Goal: Task Accomplishment & Management: Manage account settings

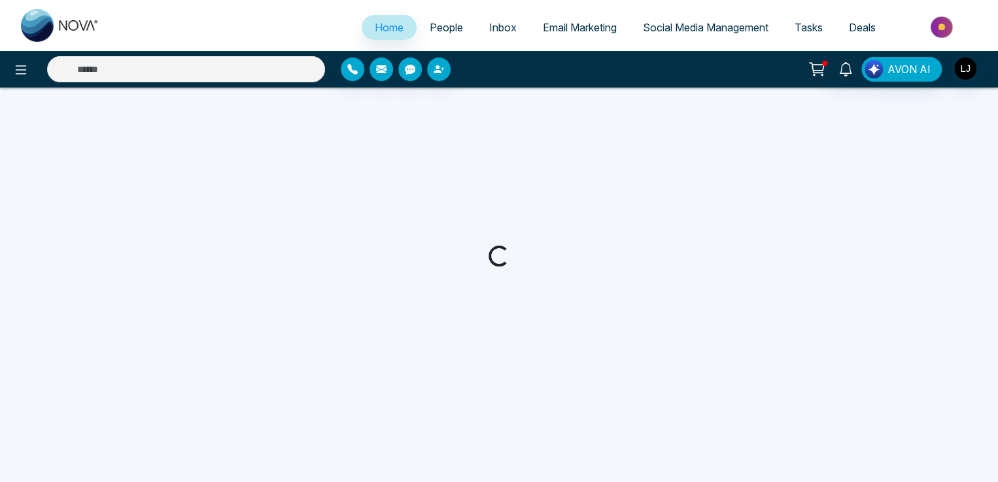
select select "*"
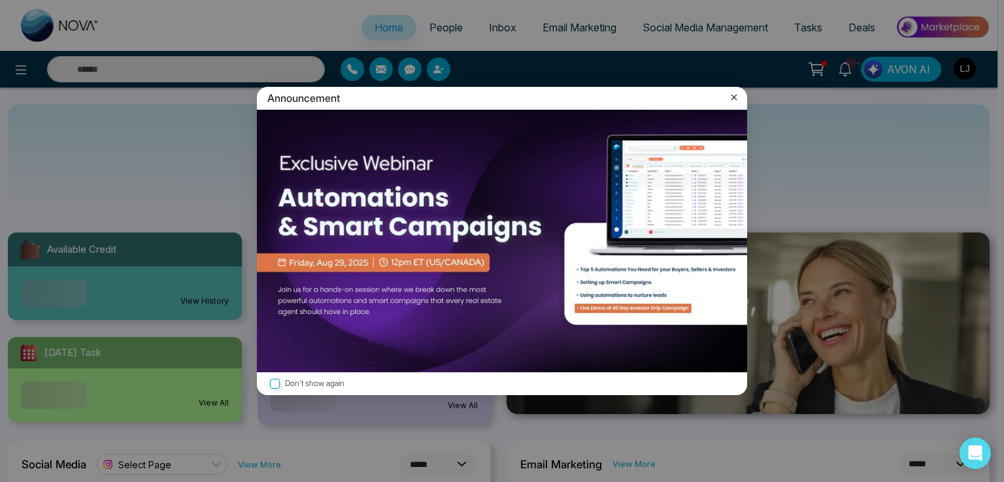
click at [733, 103] on icon at bounding box center [734, 97] width 13 height 13
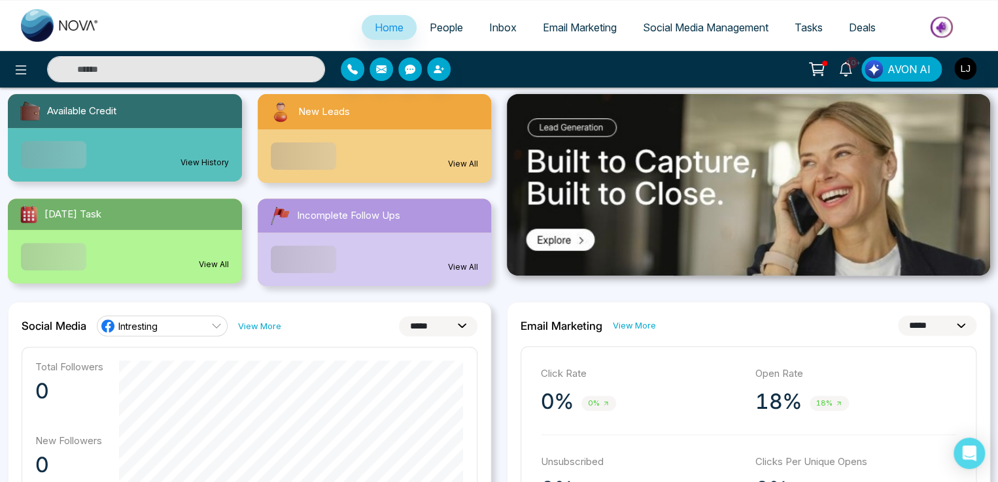
scroll to position [131, 0]
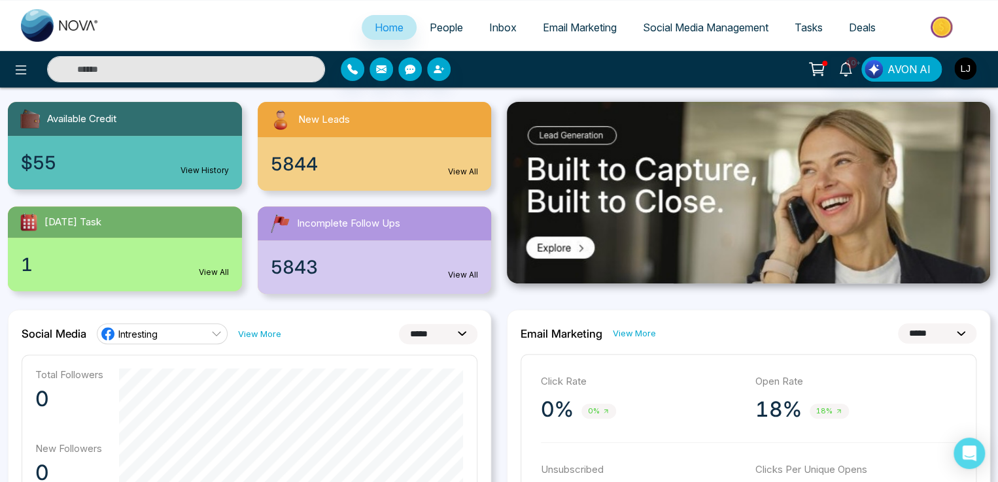
click at [444, 20] on link "People" at bounding box center [445, 27] width 59 height 25
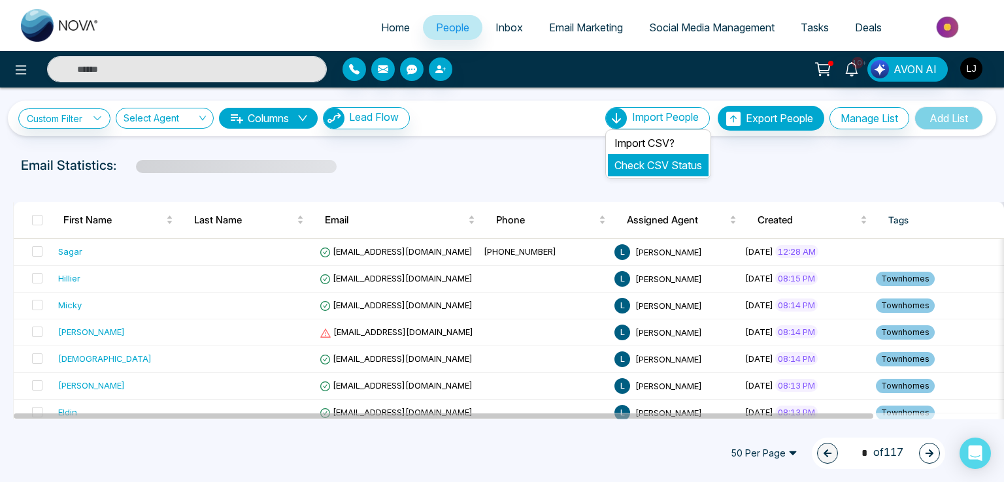
click at [639, 167] on link "Check CSV Status" at bounding box center [659, 165] width 88 height 13
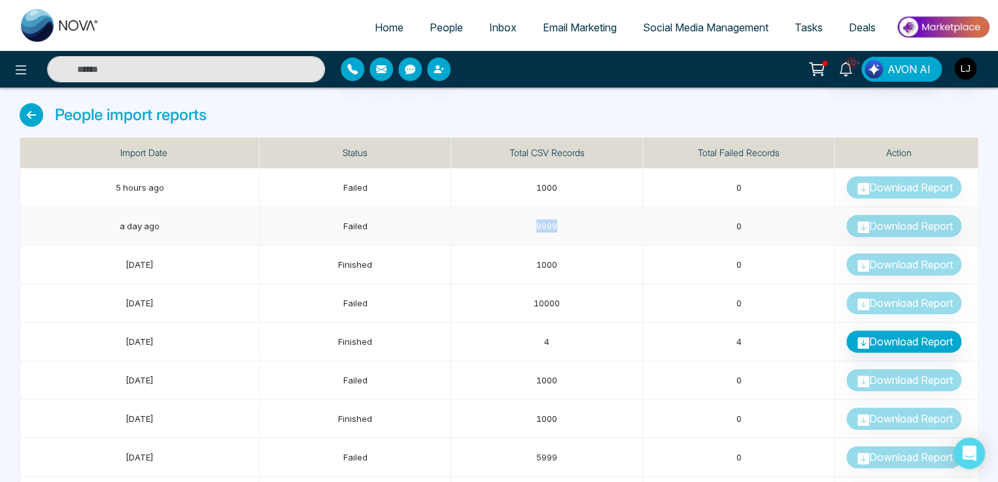
drag, startPoint x: 530, startPoint y: 222, endPoint x: 562, endPoint y: 222, distance: 32.0
click at [563, 223] on td "9999" at bounding box center [547, 226] width 192 height 39
drag, startPoint x: 536, startPoint y: 186, endPoint x: 558, endPoint y: 186, distance: 21.6
click at [558, 186] on td "1000" at bounding box center [547, 188] width 192 height 39
click at [462, 39] on link "People" at bounding box center [445, 27] width 59 height 25
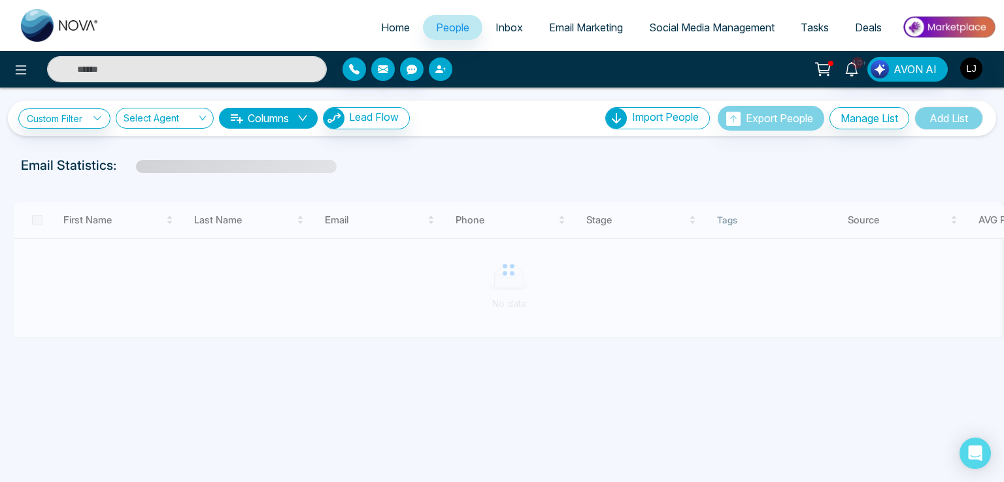
click at [435, 75] on button "button" at bounding box center [441, 70] width 24 height 24
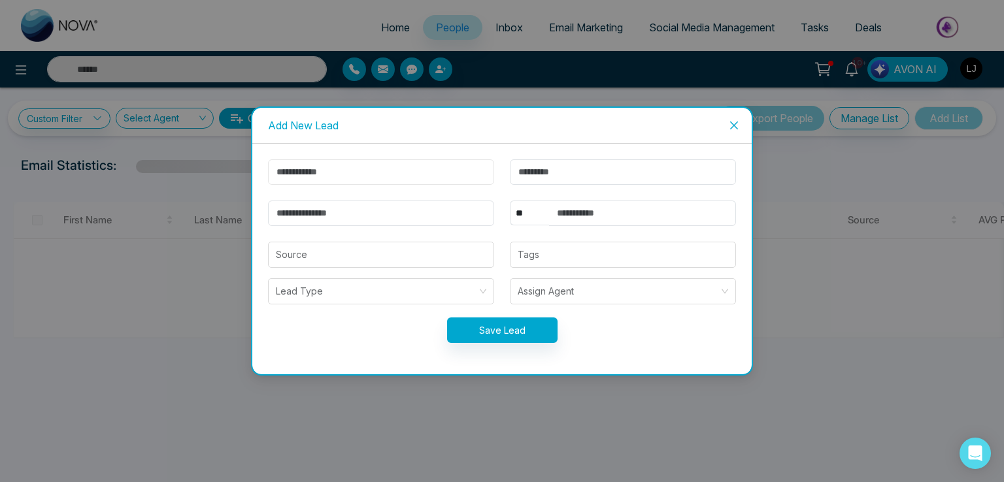
click at [330, 175] on input "text" at bounding box center [381, 172] width 226 height 25
type input "*****"
click at [736, 127] on icon "close" at bounding box center [734, 126] width 8 height 8
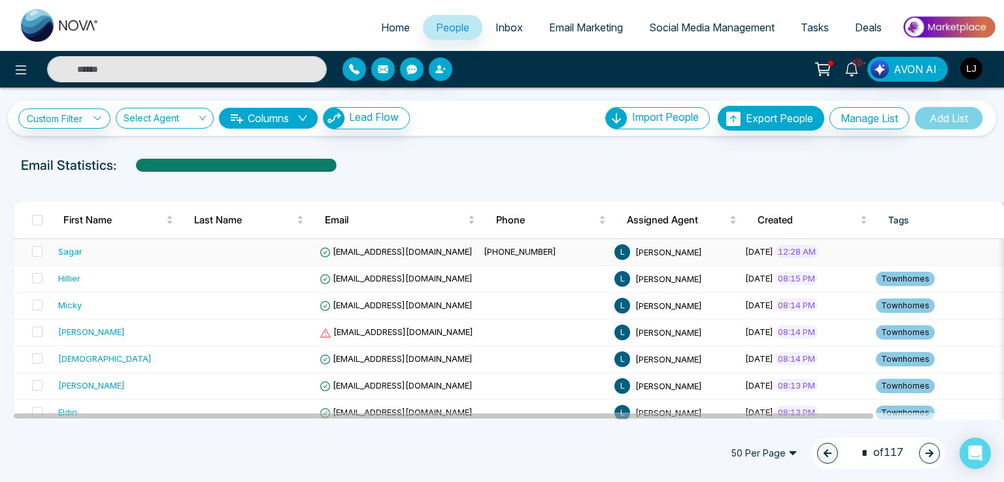
click at [76, 249] on div "Sagar" at bounding box center [70, 251] width 24 height 13
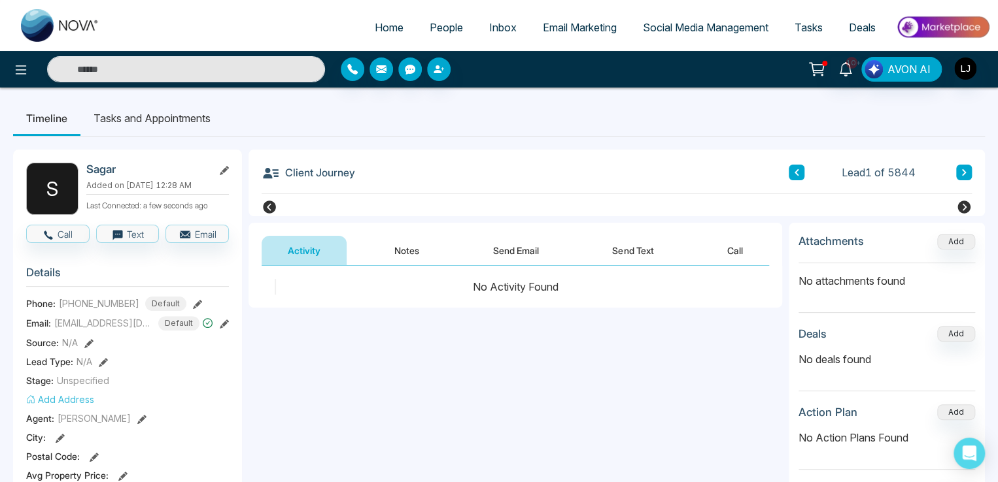
click at [445, 18] on link "People" at bounding box center [445, 27] width 59 height 25
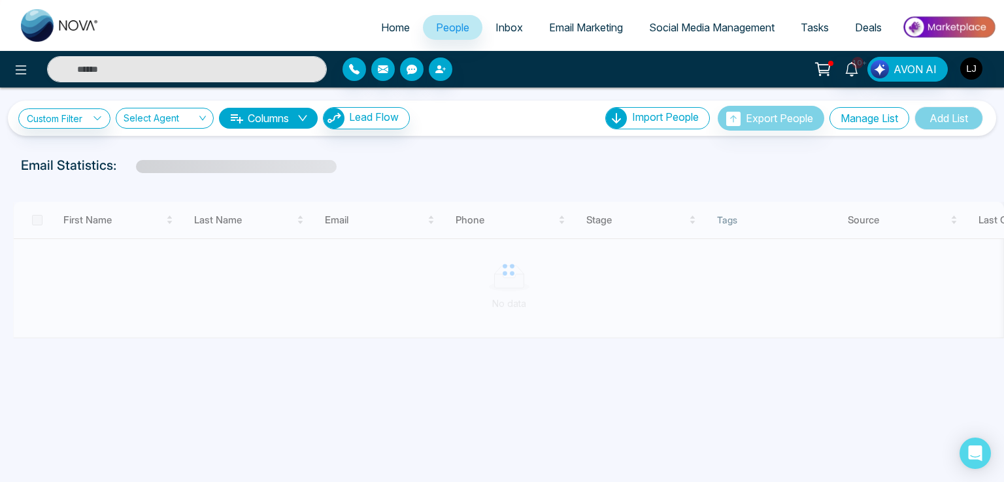
click at [858, 117] on button "Manage List" at bounding box center [870, 118] width 80 height 22
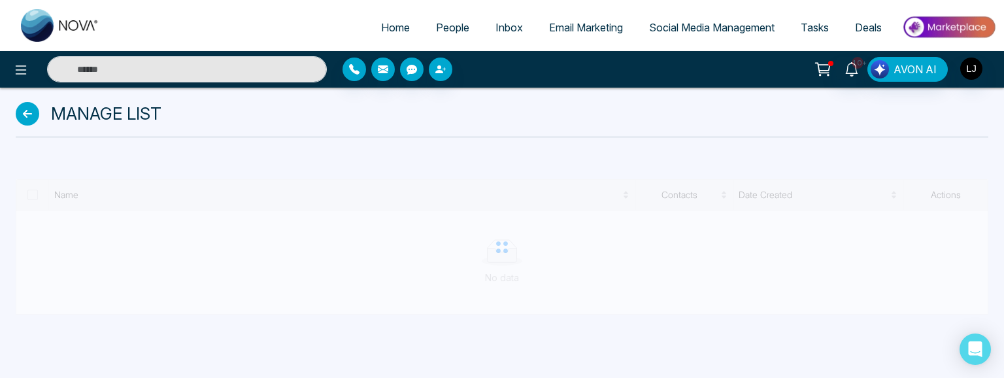
click at [30, 109] on icon at bounding box center [28, 114] width 24 height 24
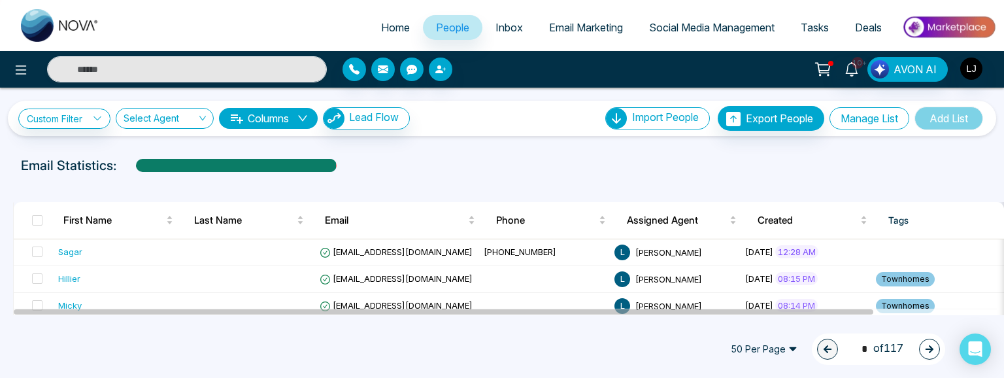
click at [858, 117] on button "Manage List" at bounding box center [870, 118] width 80 height 22
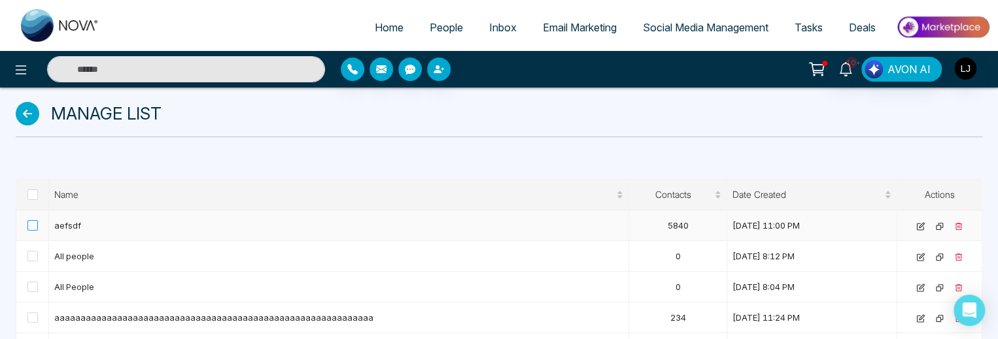
click at [31, 220] on span at bounding box center [32, 225] width 10 height 10
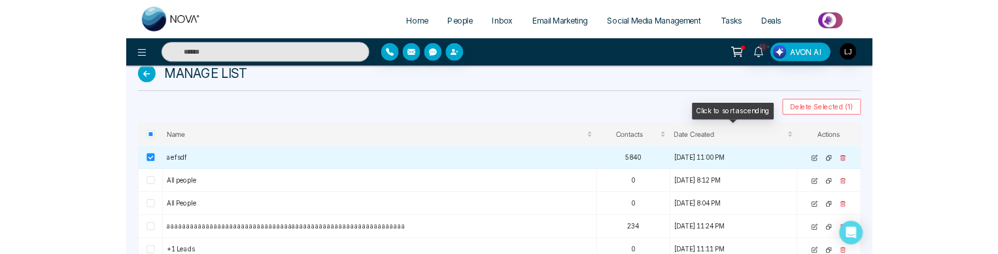
scroll to position [65, 0]
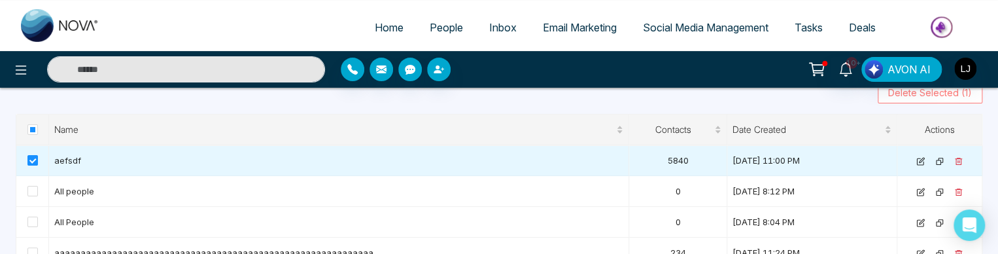
click at [917, 92] on span "Delete Selected (1)" at bounding box center [930, 93] width 84 height 14
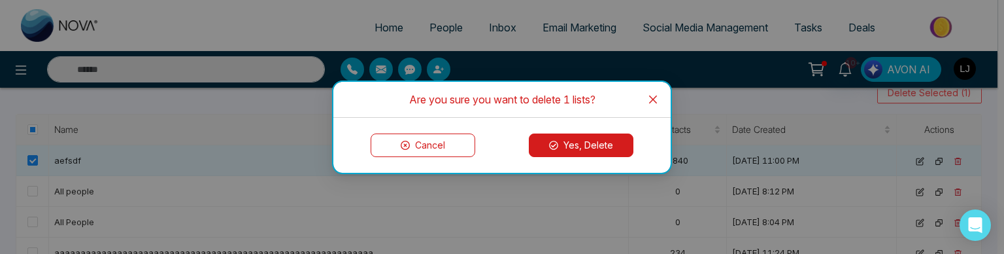
click at [570, 144] on button "Yes, Delete" at bounding box center [581, 145] width 105 height 24
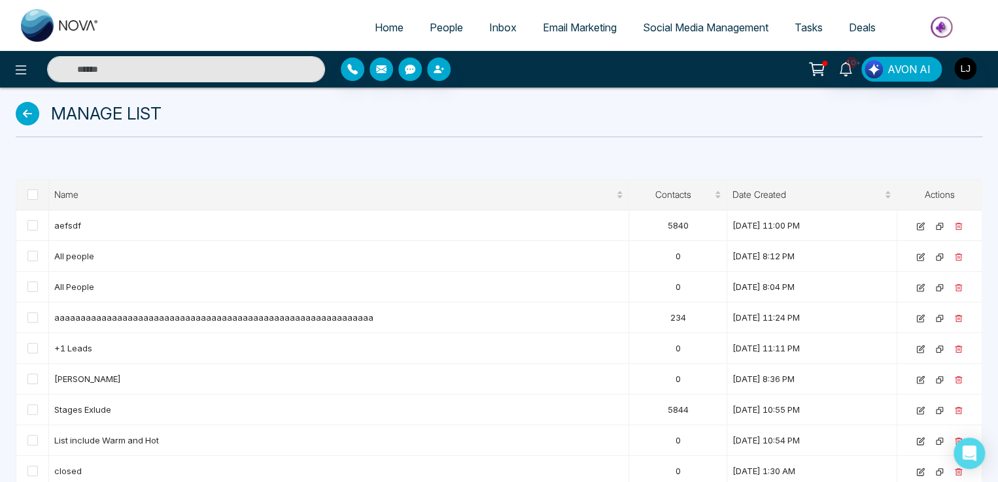
click at [444, 25] on span "People" at bounding box center [446, 27] width 33 height 13
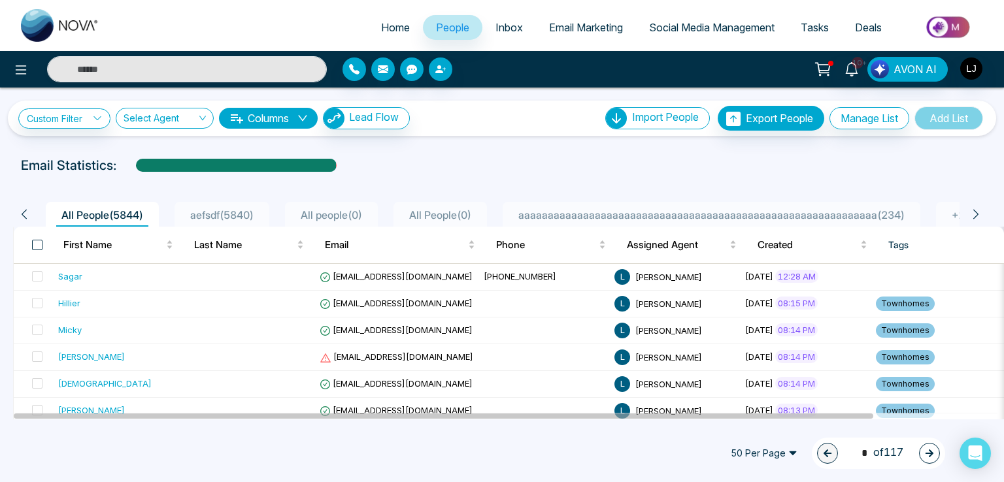
click at [35, 242] on span at bounding box center [37, 245] width 10 height 10
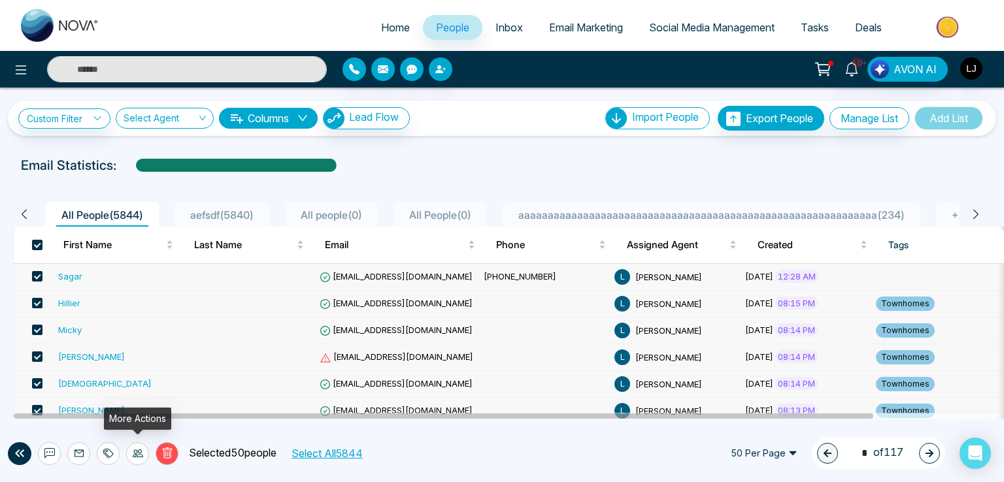
click at [137, 453] on icon at bounding box center [138, 453] width 10 height 10
click at [127, 380] on link "Update Stage" at bounding box center [114, 382] width 60 height 11
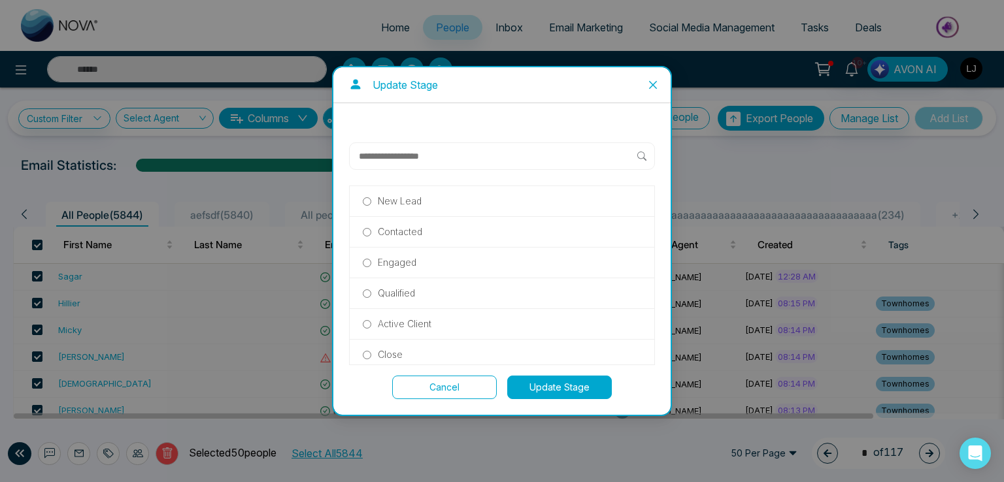
click at [654, 80] on icon "close" at bounding box center [653, 85] width 10 height 10
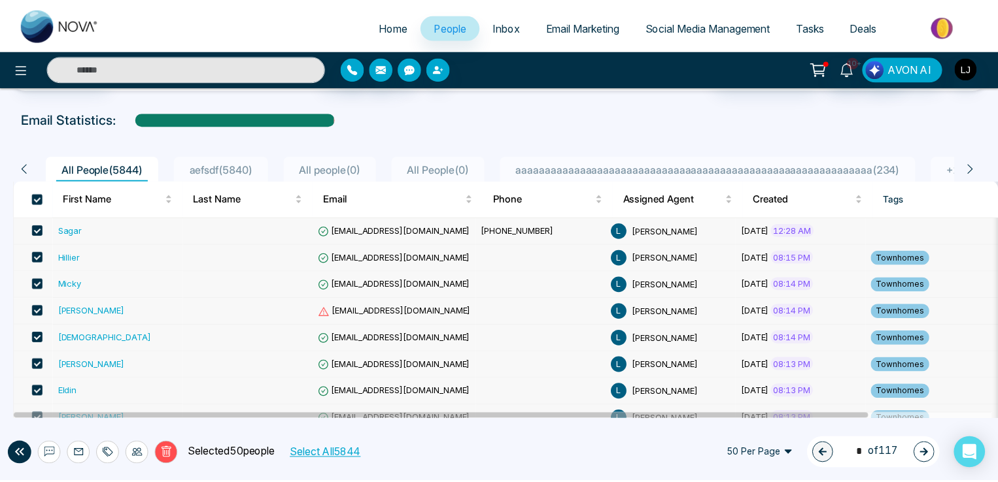
scroll to position [65, 0]
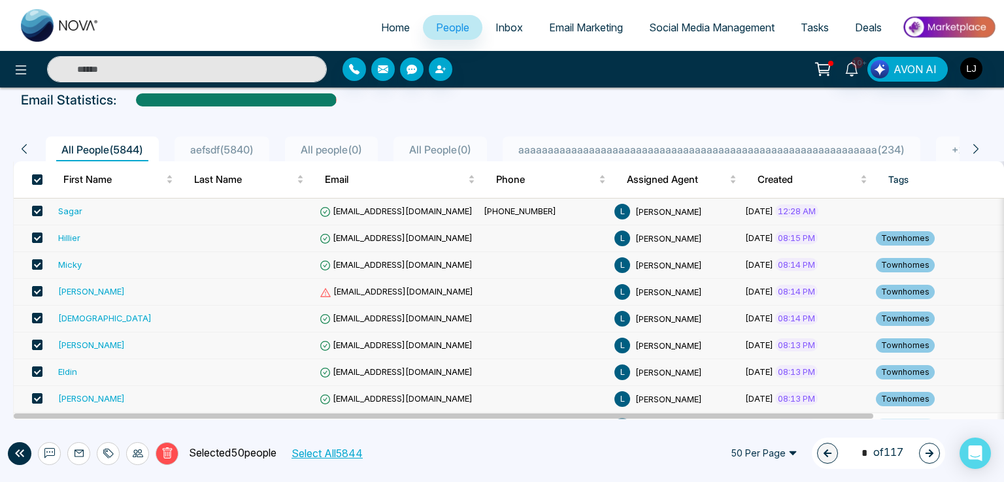
select select "*"
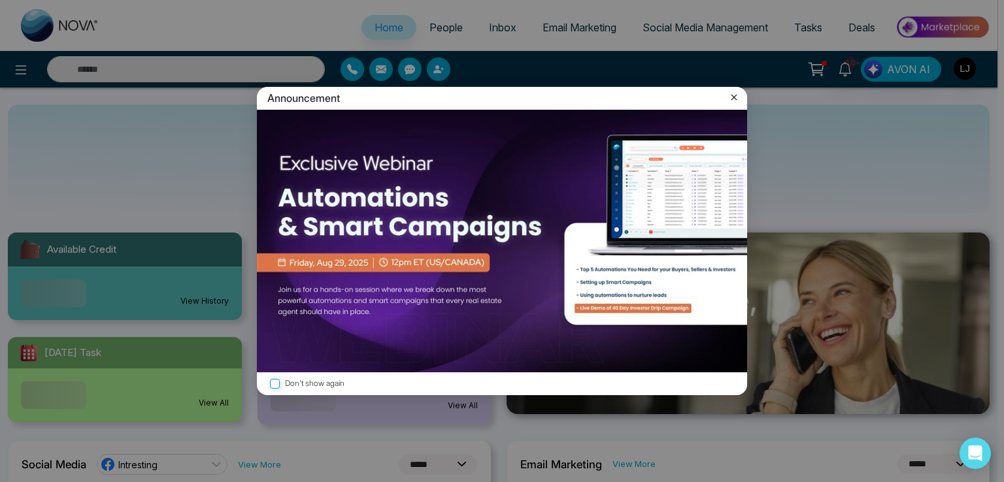
click at [736, 95] on icon at bounding box center [735, 98] width 6 height 6
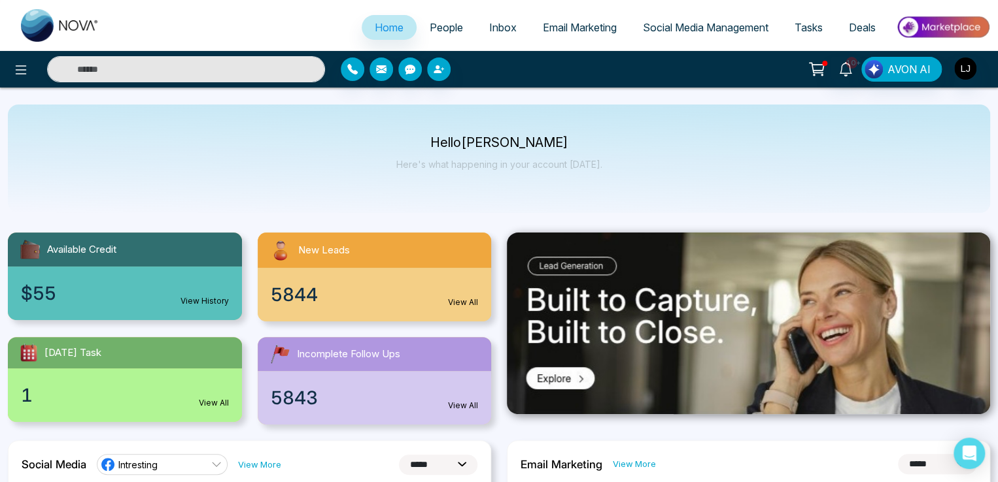
click at [445, 26] on span "People" at bounding box center [446, 27] width 33 height 13
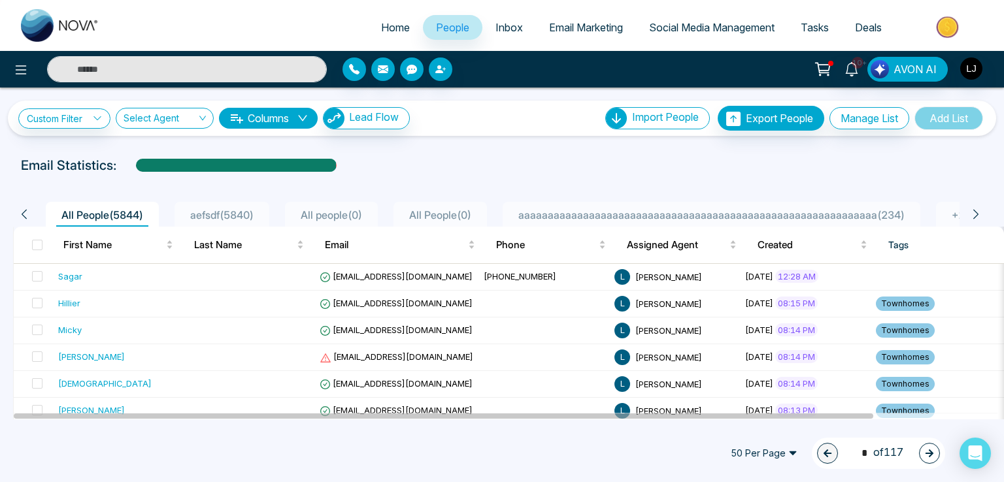
click at [498, 27] on span "Inbox" at bounding box center [509, 27] width 27 height 13
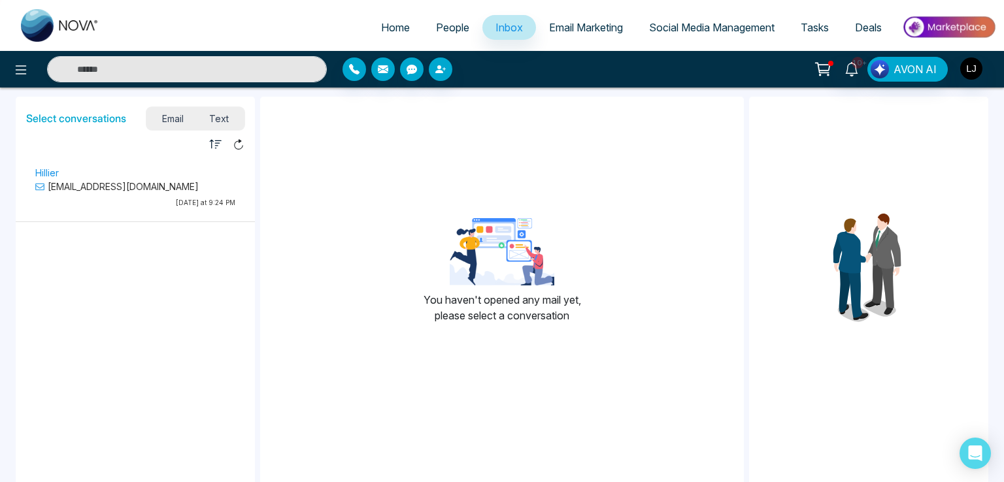
click at [576, 27] on span "Email Marketing" at bounding box center [586, 27] width 74 height 13
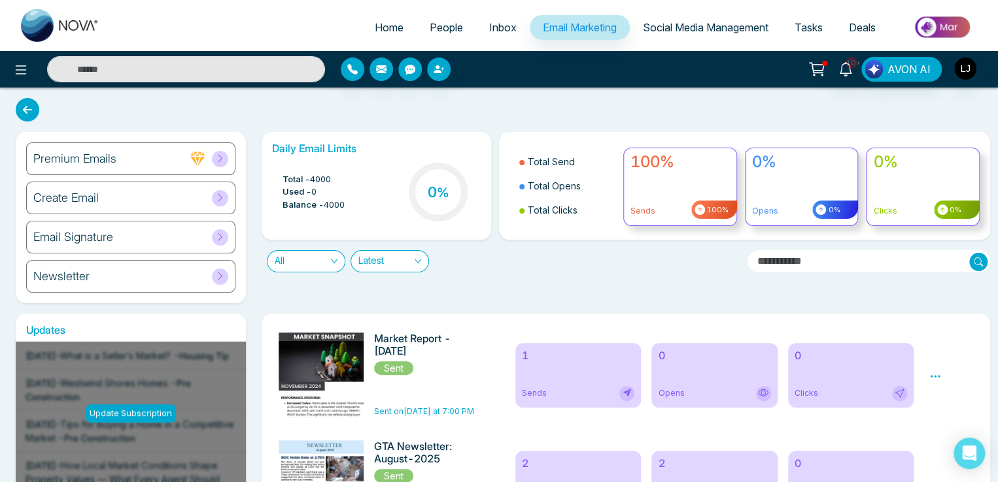
click at [813, 24] on span "Tasks" at bounding box center [808, 27] width 28 height 13
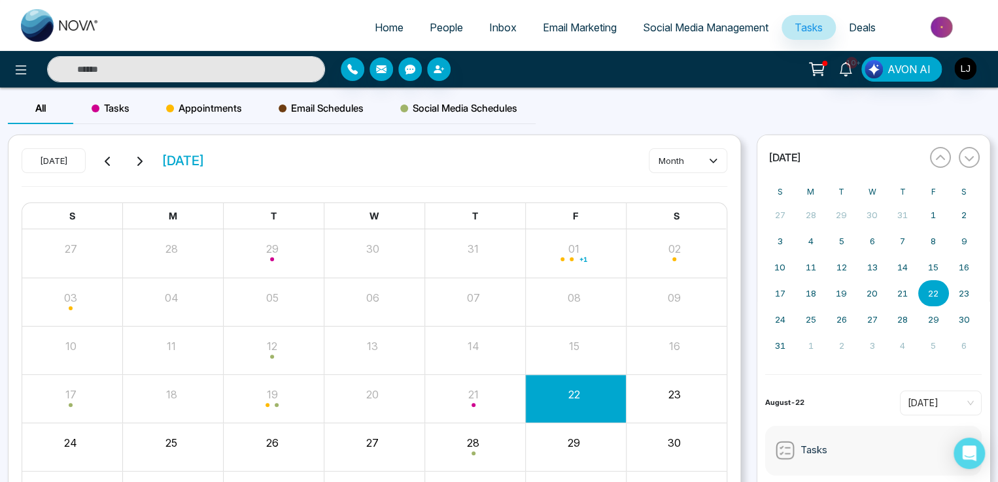
click at [322, 107] on span "Email Schedules" at bounding box center [321, 109] width 85 height 16
click at [203, 109] on span "Appointments" at bounding box center [204, 109] width 76 height 16
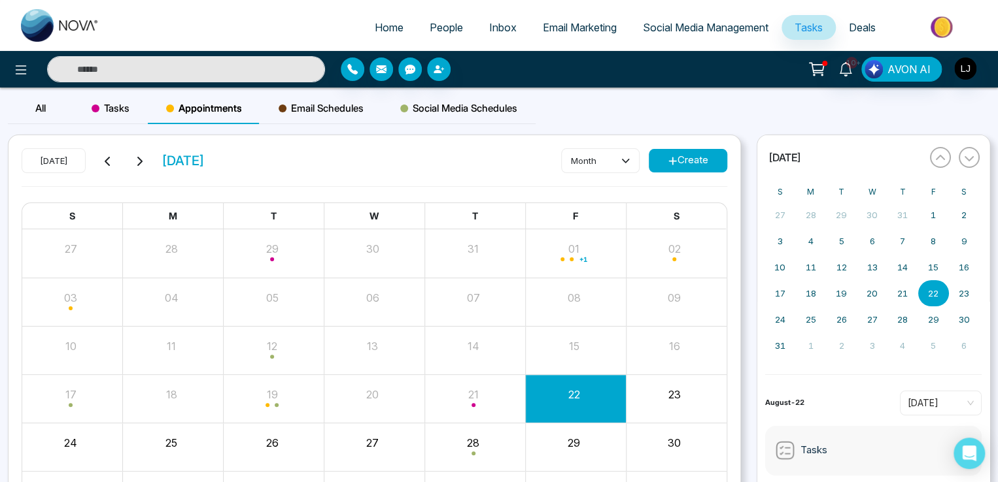
click at [141, 108] on div "Tasks" at bounding box center [110, 108] width 75 height 31
click at [428, 20] on link "People" at bounding box center [445, 27] width 59 height 25
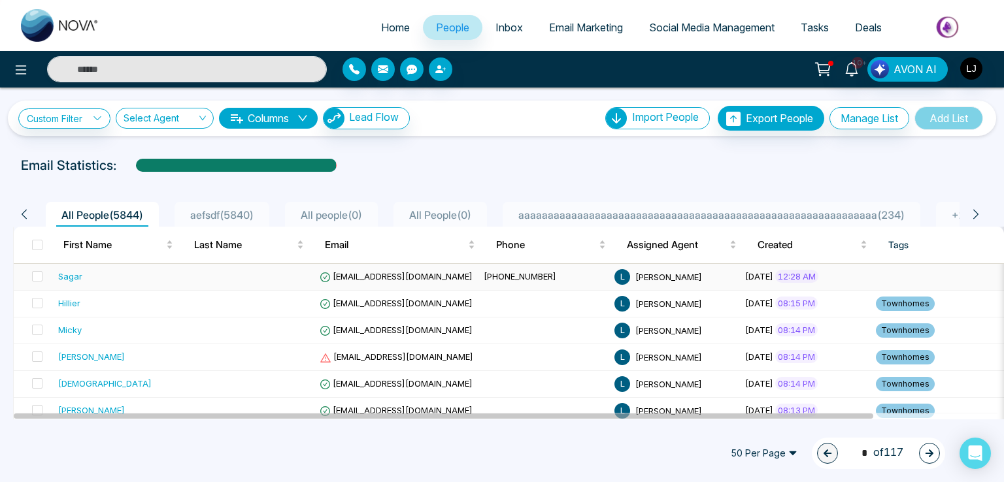
click at [371, 280] on span "taj211195@gmail.com" at bounding box center [396, 276] width 153 height 10
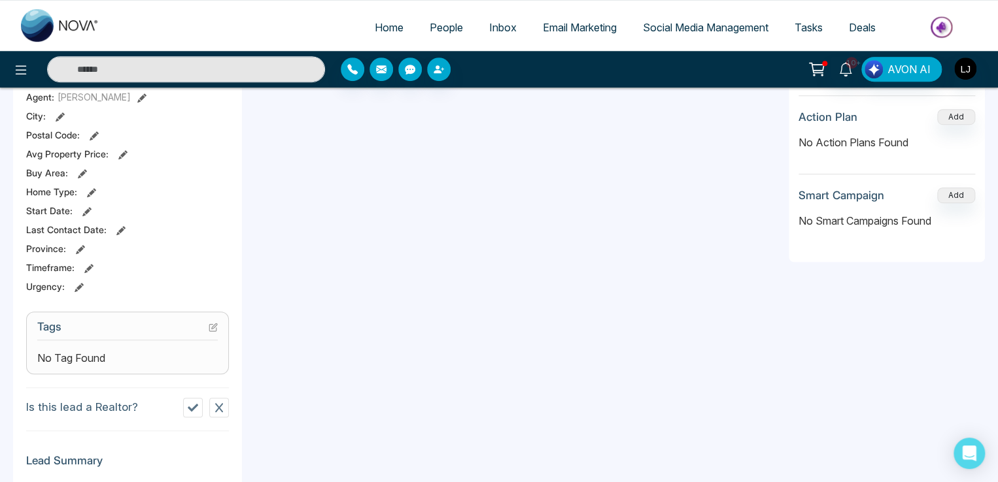
scroll to position [392, 0]
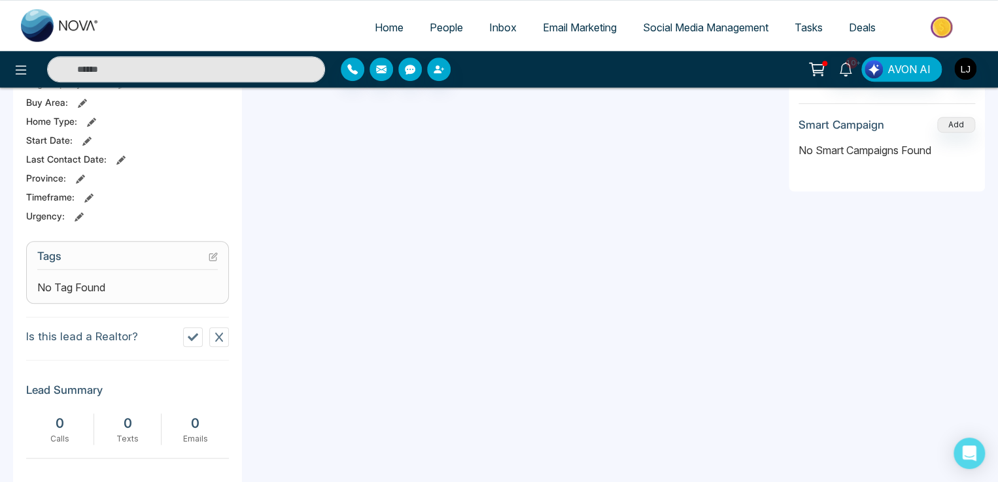
click at [210, 258] on button at bounding box center [213, 256] width 9 height 11
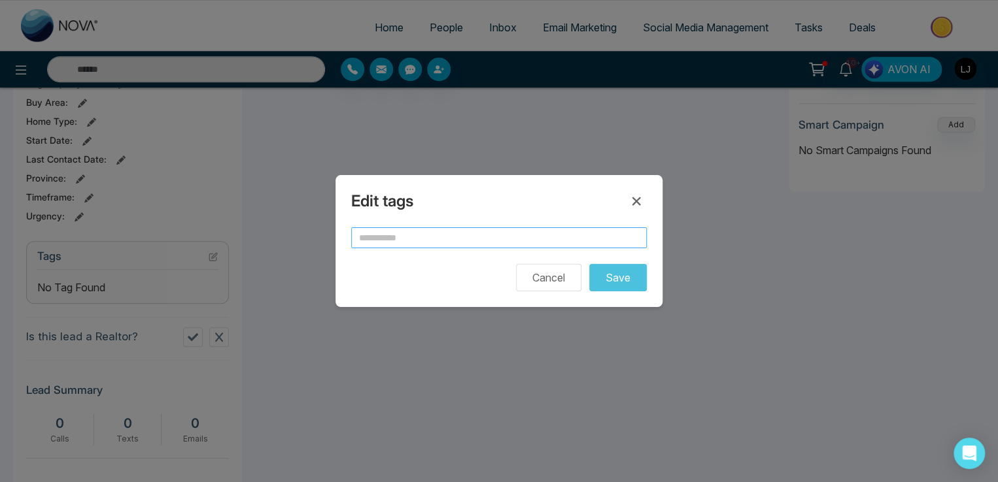
click at [413, 235] on input "text" at bounding box center [499, 238] width 296 height 21
type input "***"
click at [589, 264] on button "Save" at bounding box center [618, 277] width 58 height 27
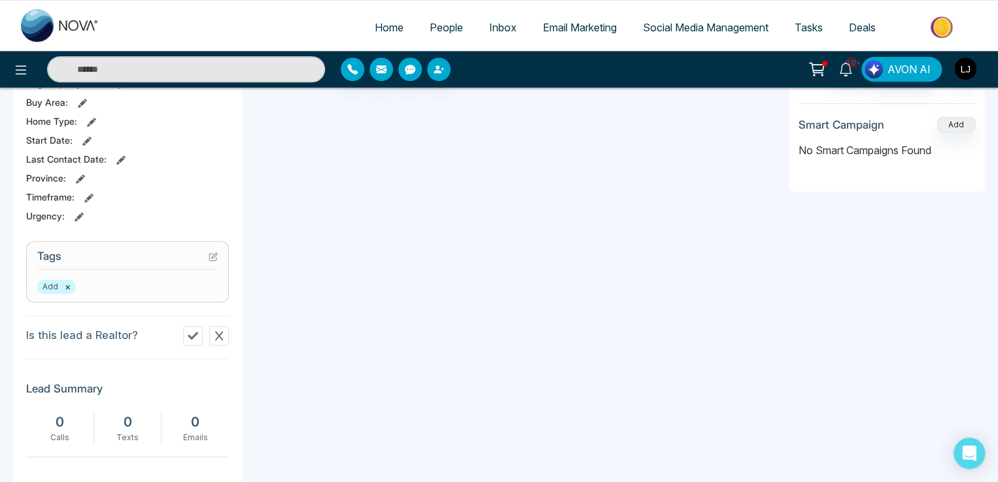
click at [217, 262] on icon at bounding box center [213, 256] width 9 height 9
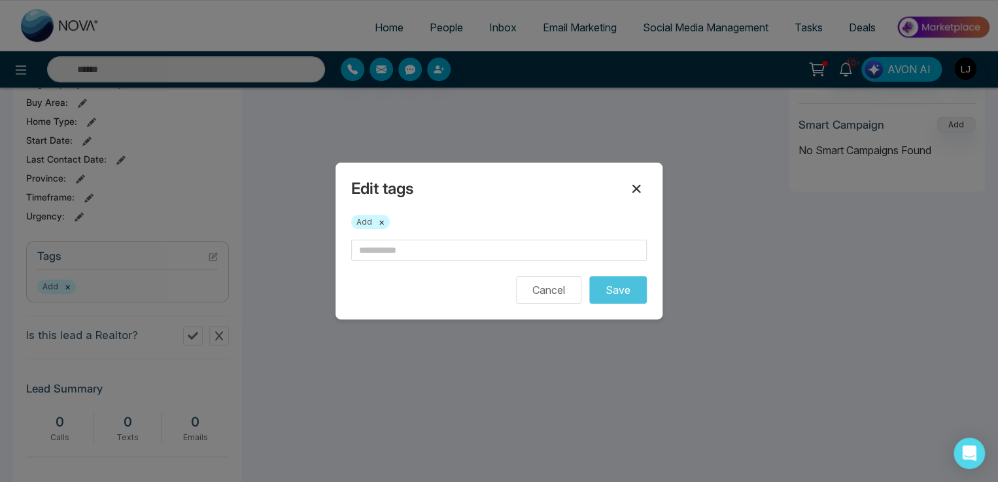
click at [643, 189] on button at bounding box center [636, 188] width 21 height 21
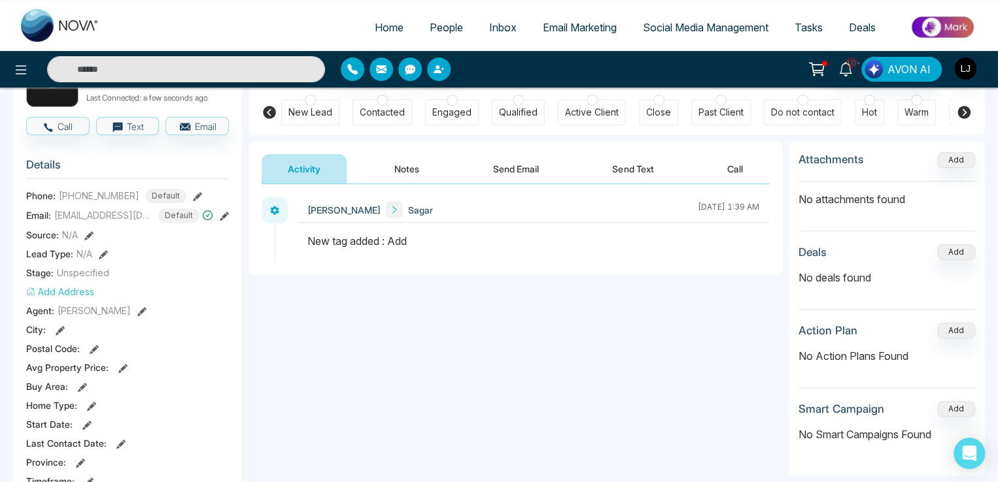
scroll to position [131, 0]
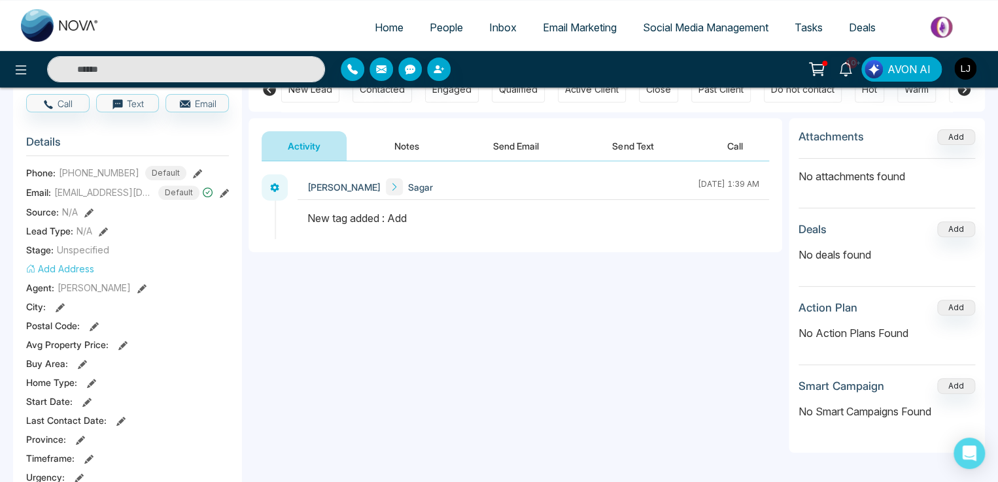
click at [91, 218] on icon at bounding box center [88, 213] width 9 height 9
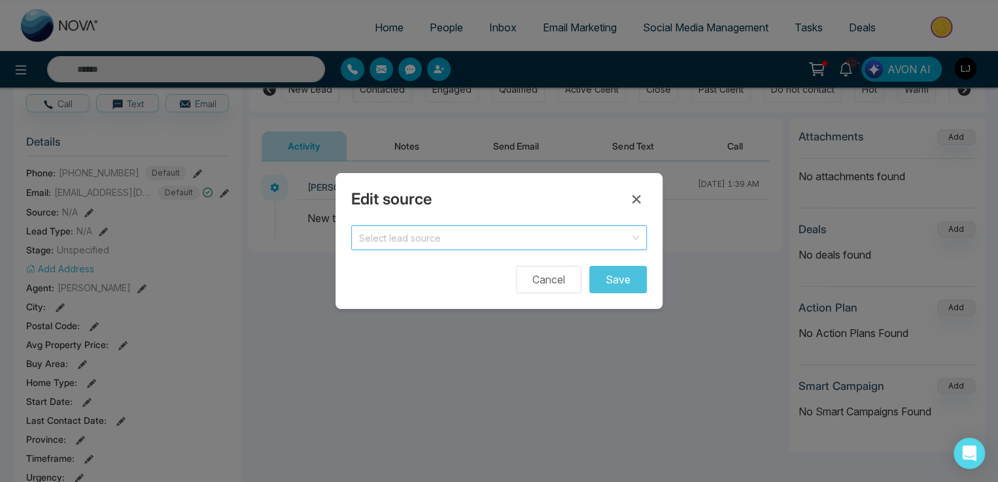
click at [386, 243] on input "search" at bounding box center [494, 236] width 271 height 20
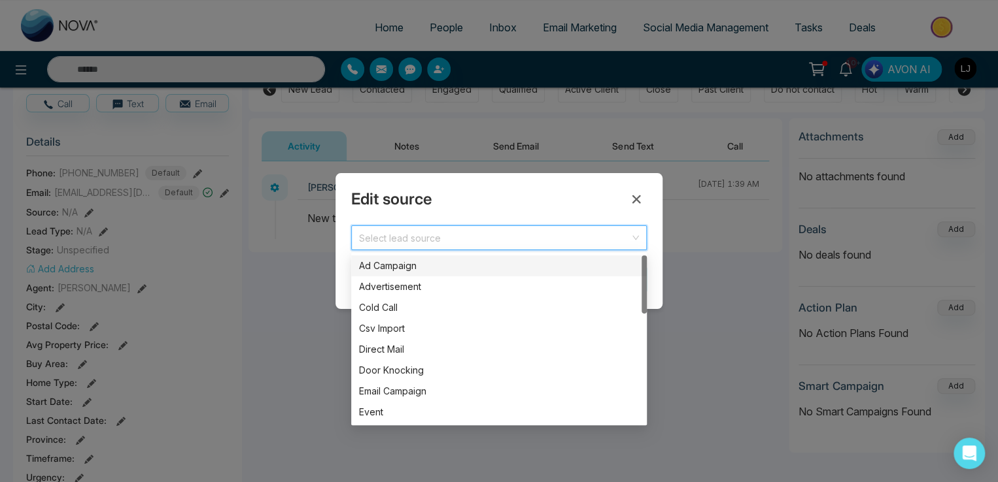
click at [393, 274] on div "Ad Campaign" at bounding box center [499, 266] width 296 height 21
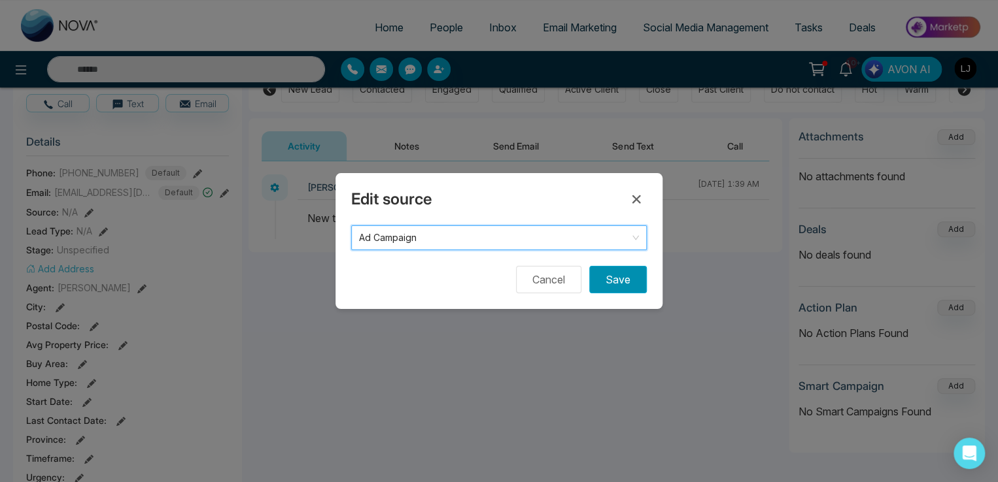
click at [604, 272] on button "Save" at bounding box center [618, 279] width 58 height 27
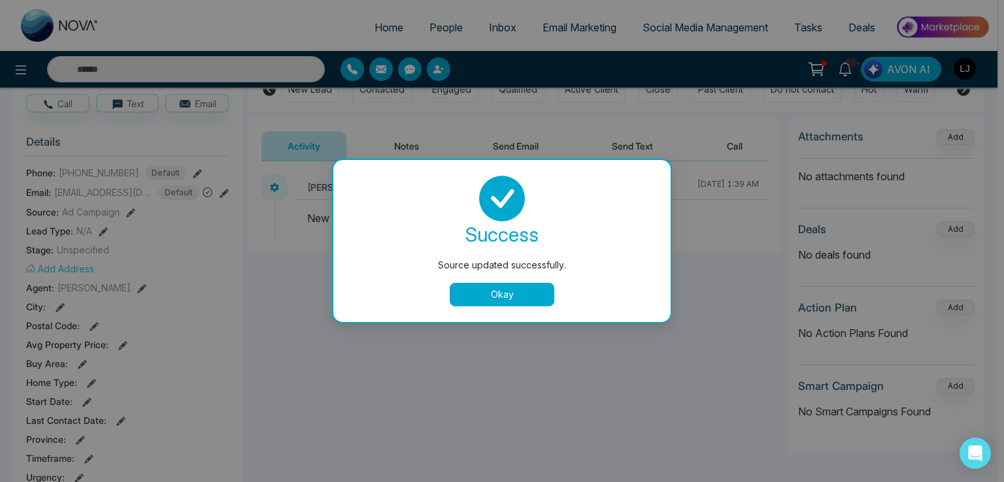
click at [471, 286] on button "Okay" at bounding box center [502, 295] width 105 height 24
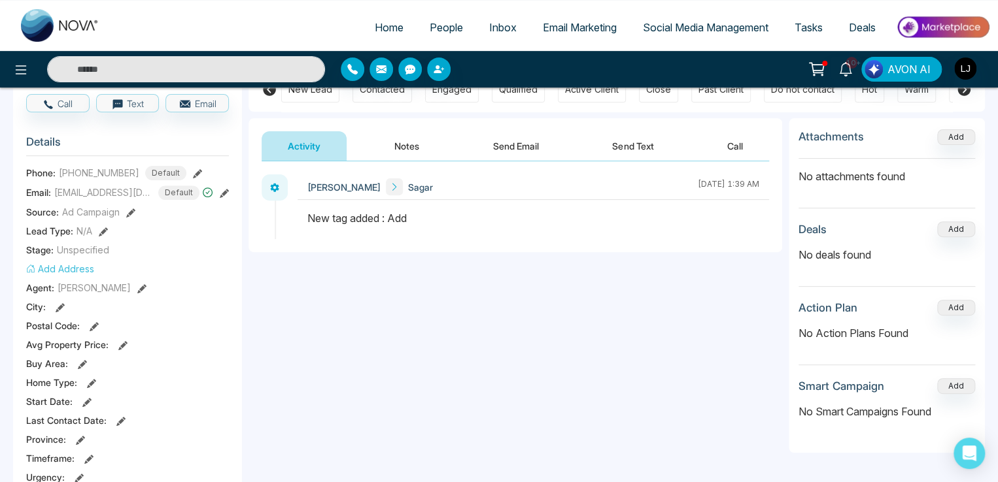
click at [131, 217] on icon at bounding box center [130, 213] width 9 height 9
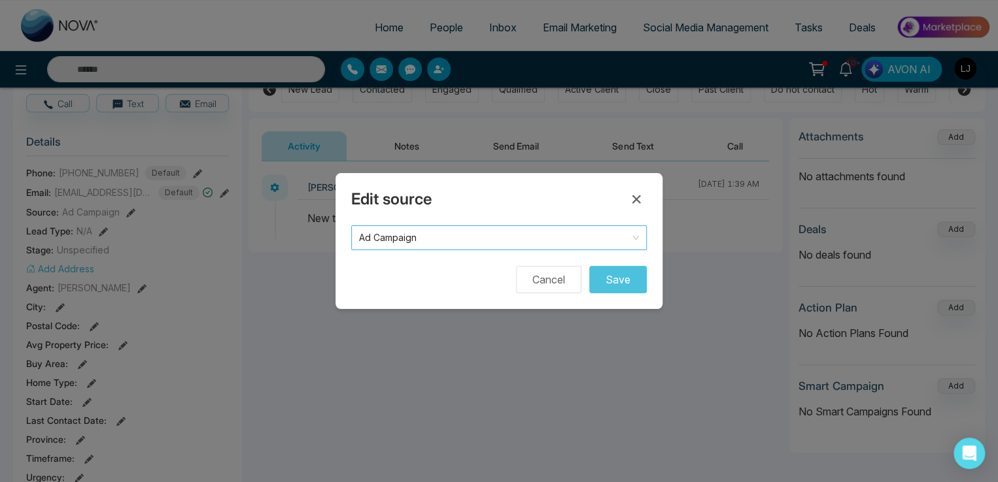
click at [448, 238] on span "Ad Campaign" at bounding box center [499, 238] width 280 height 18
click at [635, 198] on icon at bounding box center [636, 199] width 8 height 8
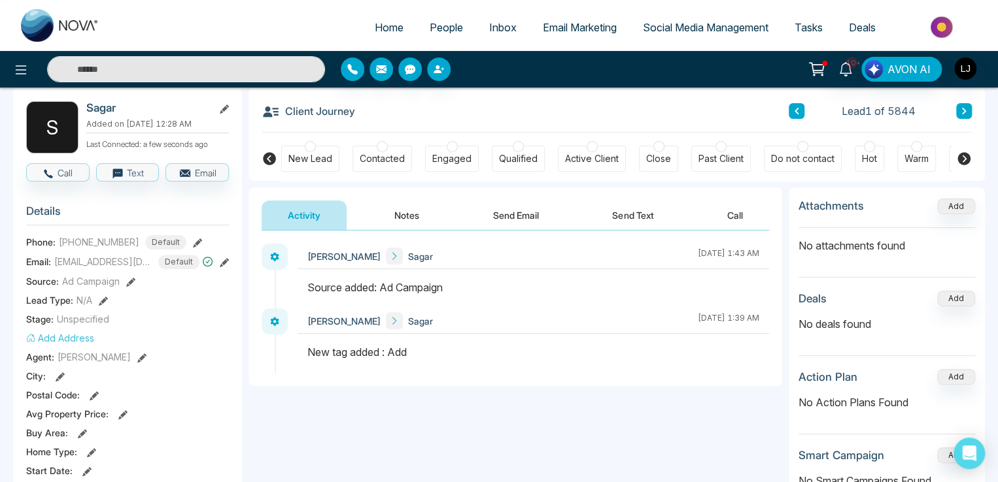
scroll to position [0, 0]
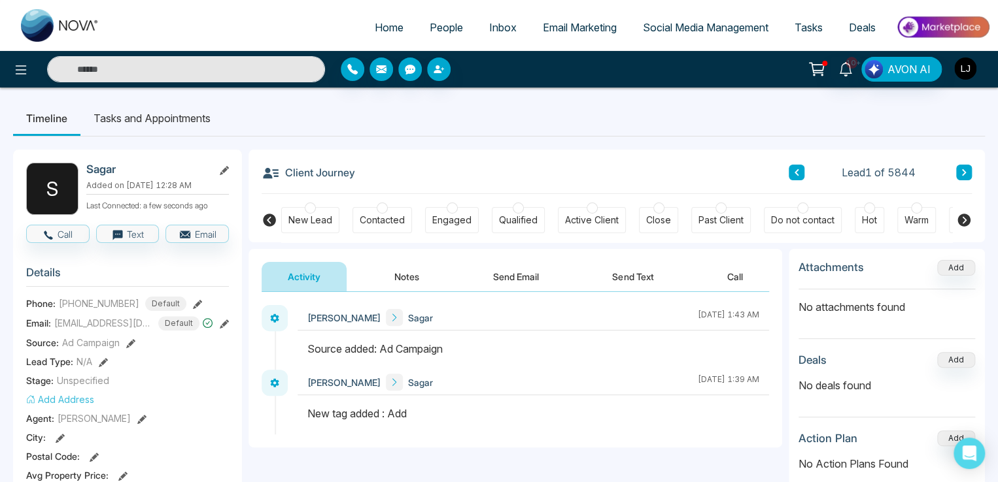
click at [960, 59] on img "button" at bounding box center [965, 69] width 22 height 22
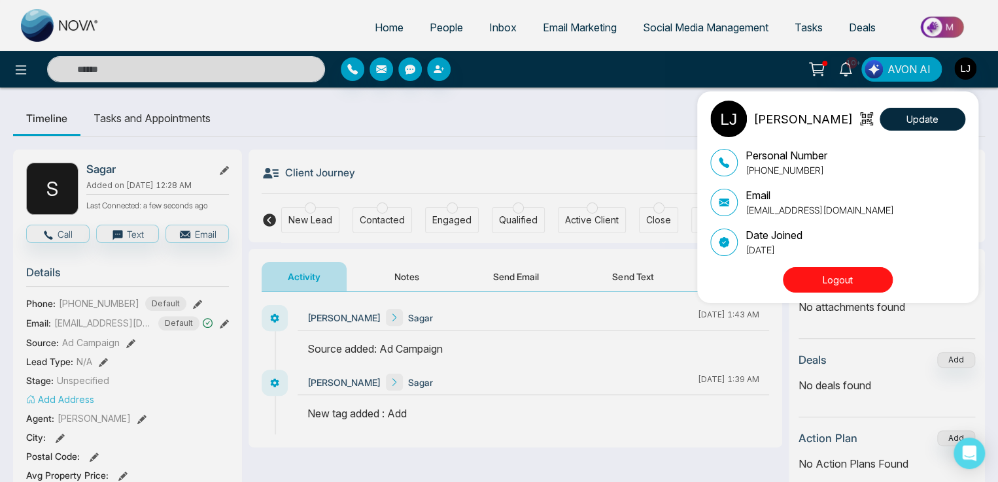
click at [419, 150] on div "Lokesh Joshi Update Personal Number +918421020309 Email lokeshjoshi6454@gmail.c…" at bounding box center [499, 241] width 998 height 482
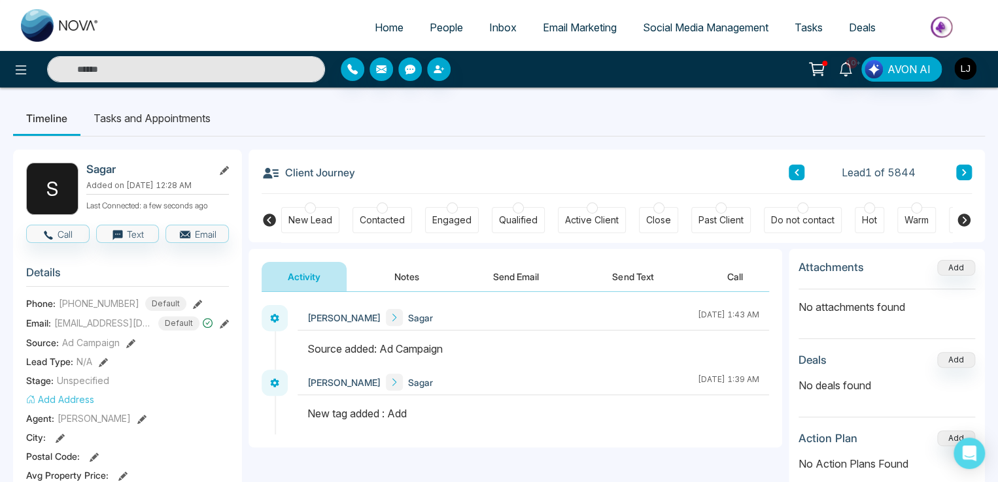
click at [958, 215] on icon at bounding box center [964, 220] width 16 height 16
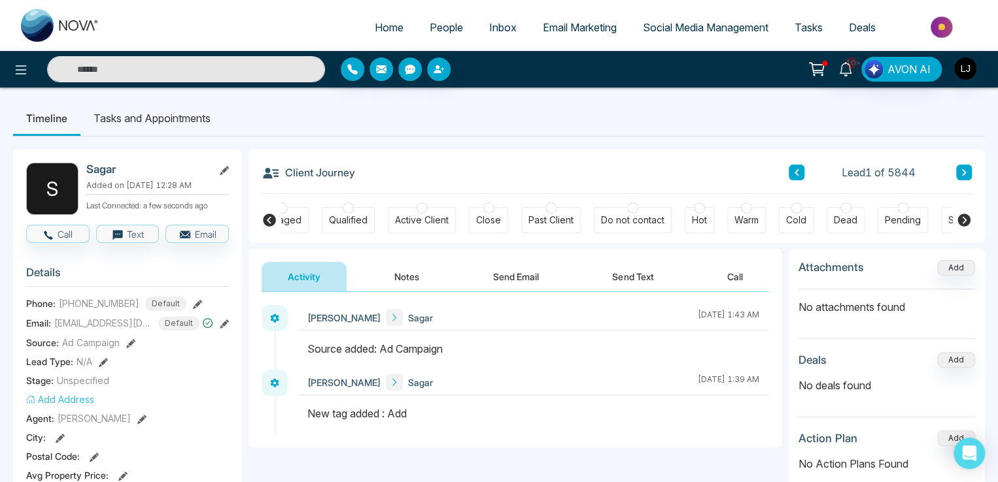
scroll to position [0, 285]
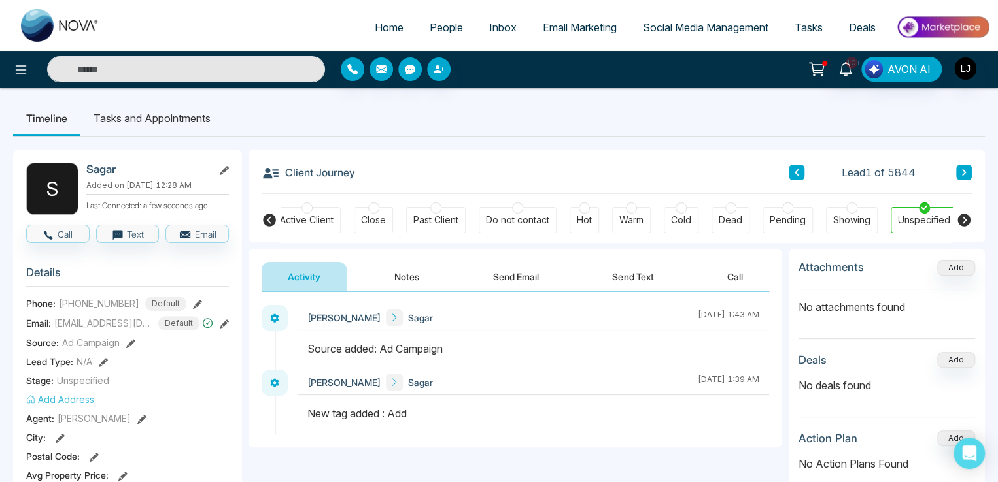
click at [433, 19] on link "People" at bounding box center [445, 27] width 59 height 25
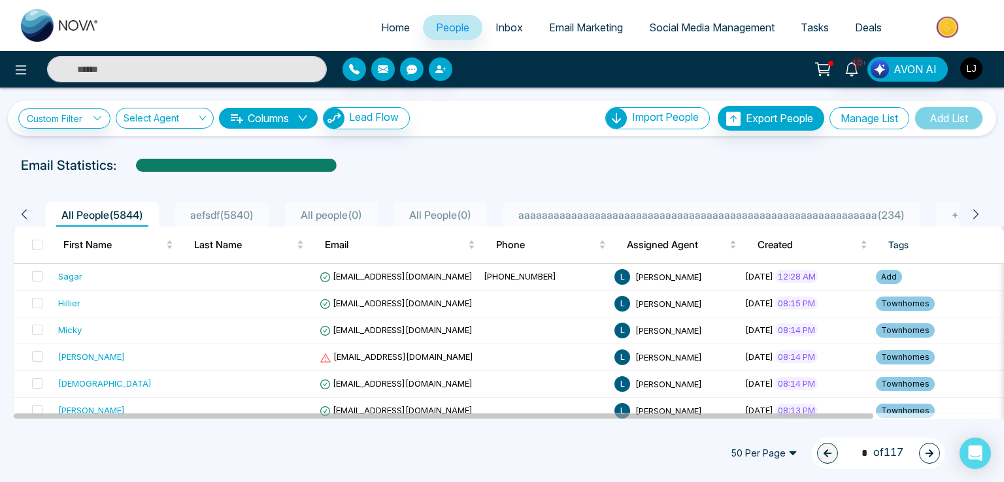
click at [845, 114] on button "Manage List" at bounding box center [870, 118] width 80 height 22
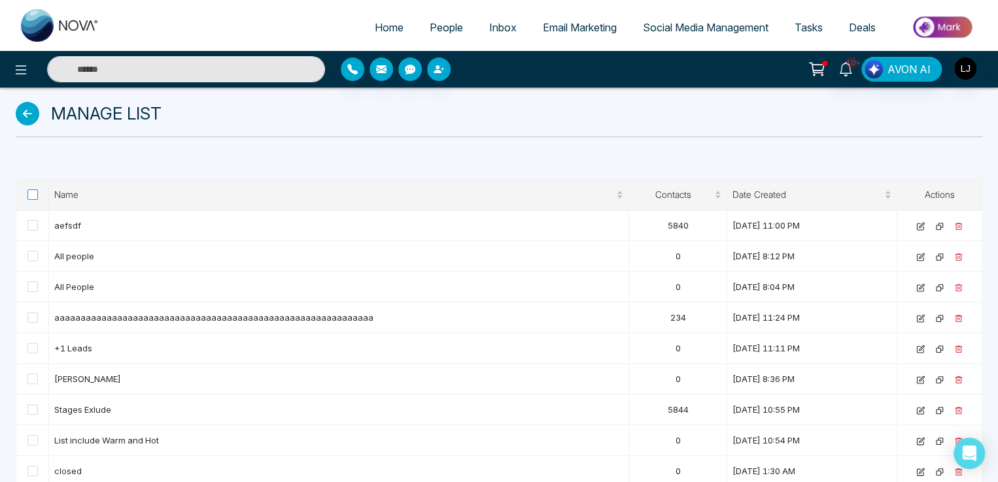
click at [31, 194] on span at bounding box center [32, 195] width 10 height 10
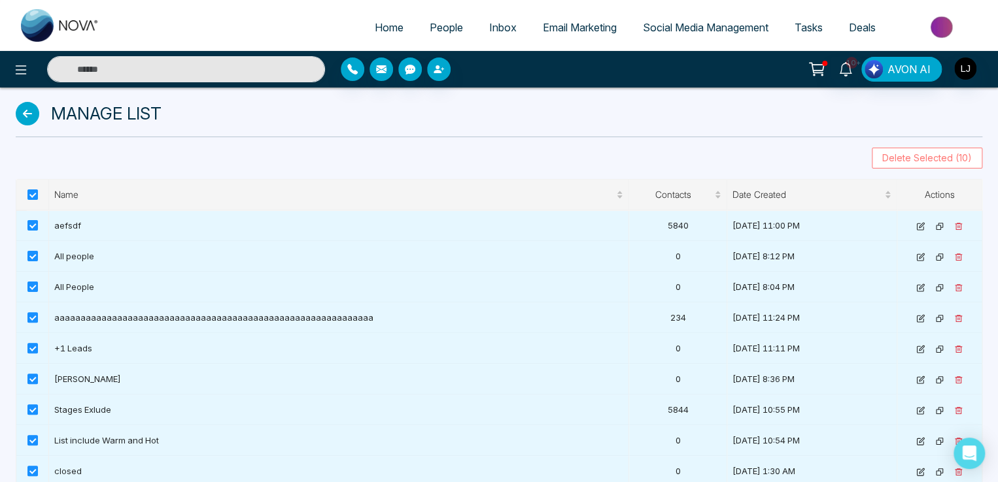
click at [923, 156] on span "Delete Selected (10)" at bounding box center [927, 158] width 90 height 14
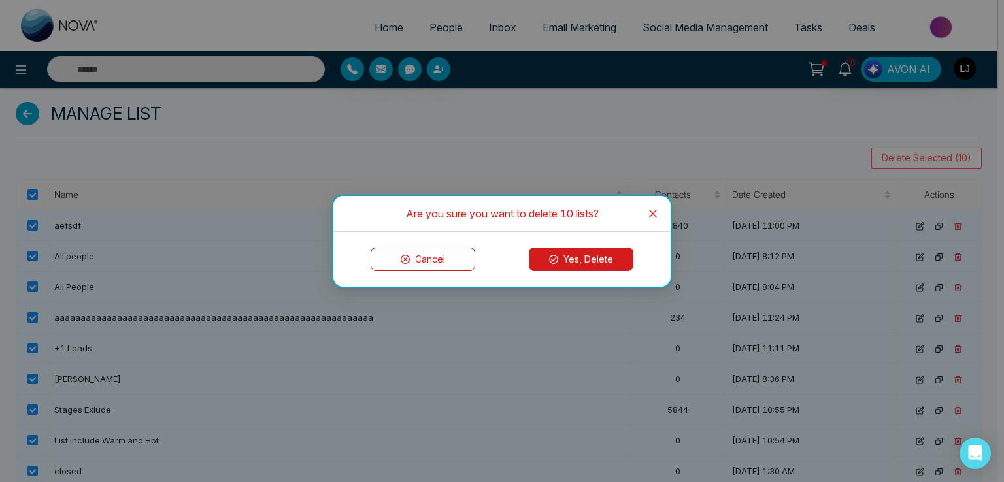
click at [588, 256] on button "Yes, Delete" at bounding box center [581, 260] width 105 height 24
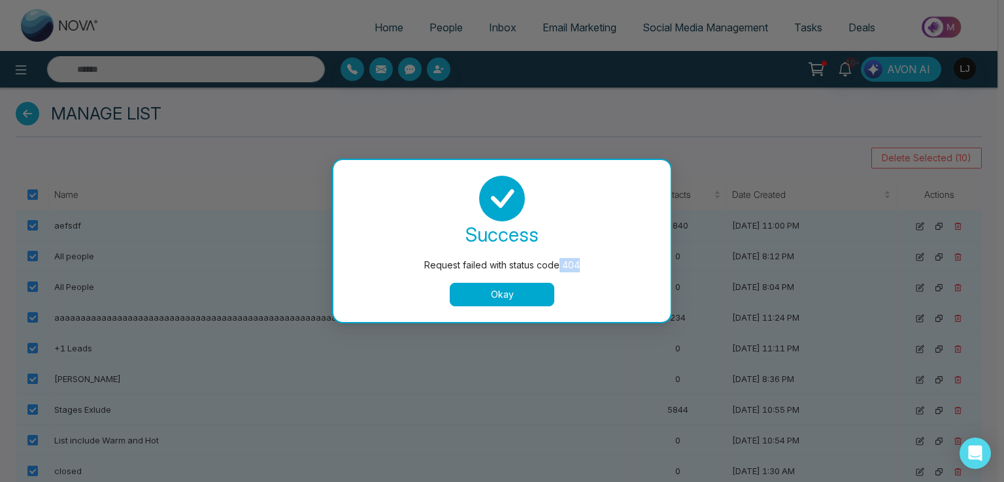
drag, startPoint x: 557, startPoint y: 262, endPoint x: 578, endPoint y: 268, distance: 21.7
click at [578, 268] on div "Request failed with status code 404" at bounding box center [502, 265] width 285 height 14
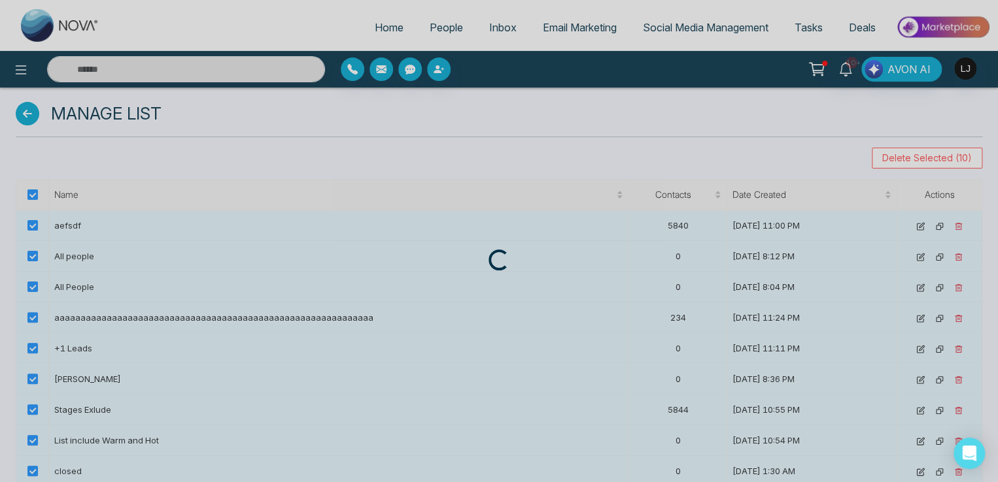
click at [445, 36] on div "Loading..." at bounding box center [499, 241] width 998 height 482
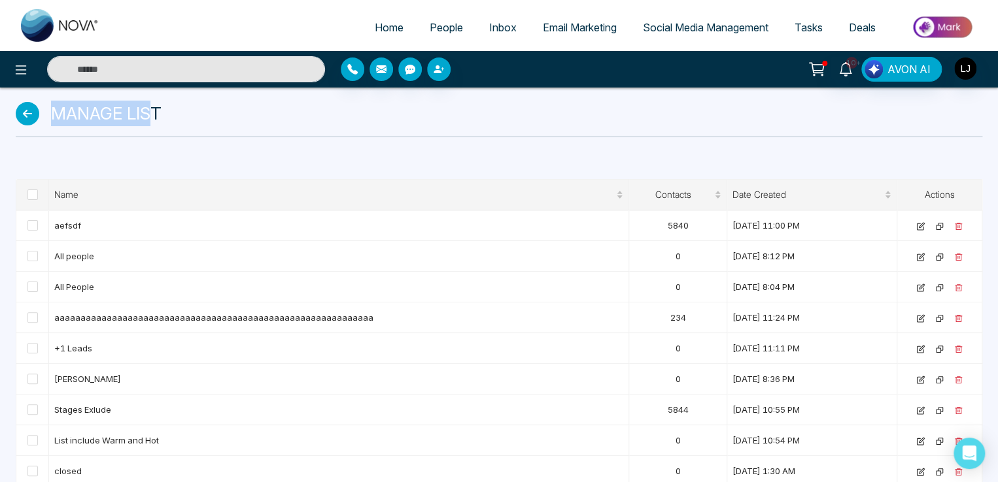
drag, startPoint x: 54, startPoint y: 108, endPoint x: 152, endPoint y: 106, distance: 98.1
click at [152, 106] on span "Manage List" at bounding box center [106, 113] width 110 height 25
click at [33, 197] on span at bounding box center [32, 195] width 10 height 10
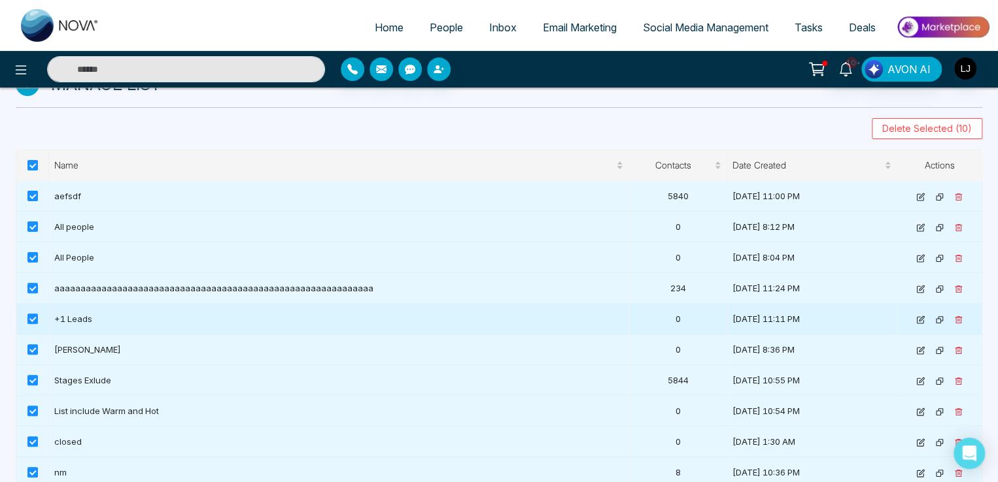
scroll to position [34, 0]
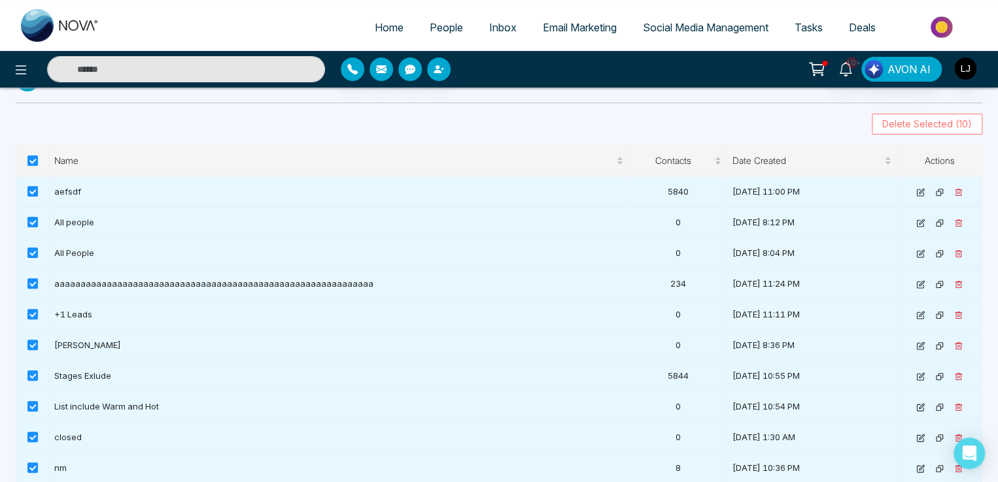
click at [921, 126] on span "Delete Selected (10)" at bounding box center [927, 124] width 90 height 14
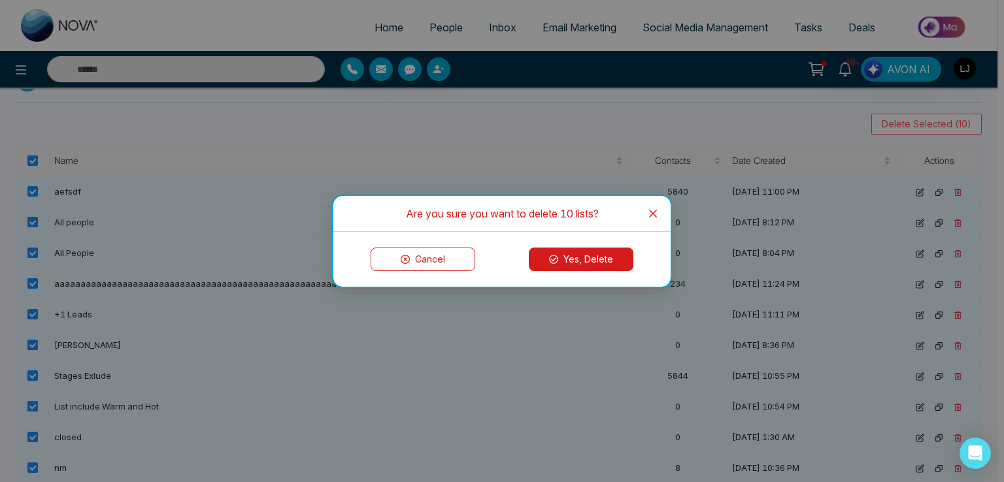
click at [574, 258] on button "Yes, Delete" at bounding box center [581, 260] width 105 height 24
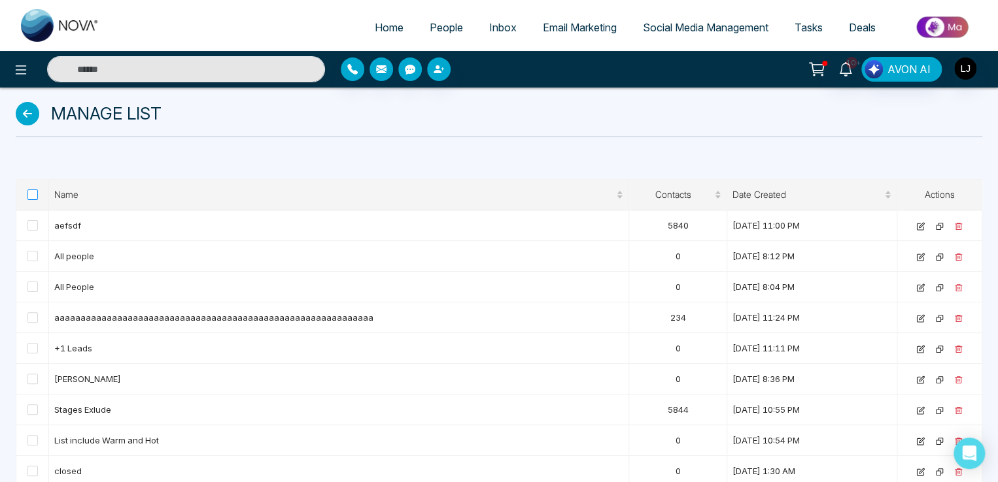
click at [34, 194] on span at bounding box center [32, 195] width 10 height 10
